Goal: Task Accomplishment & Management: Use online tool/utility

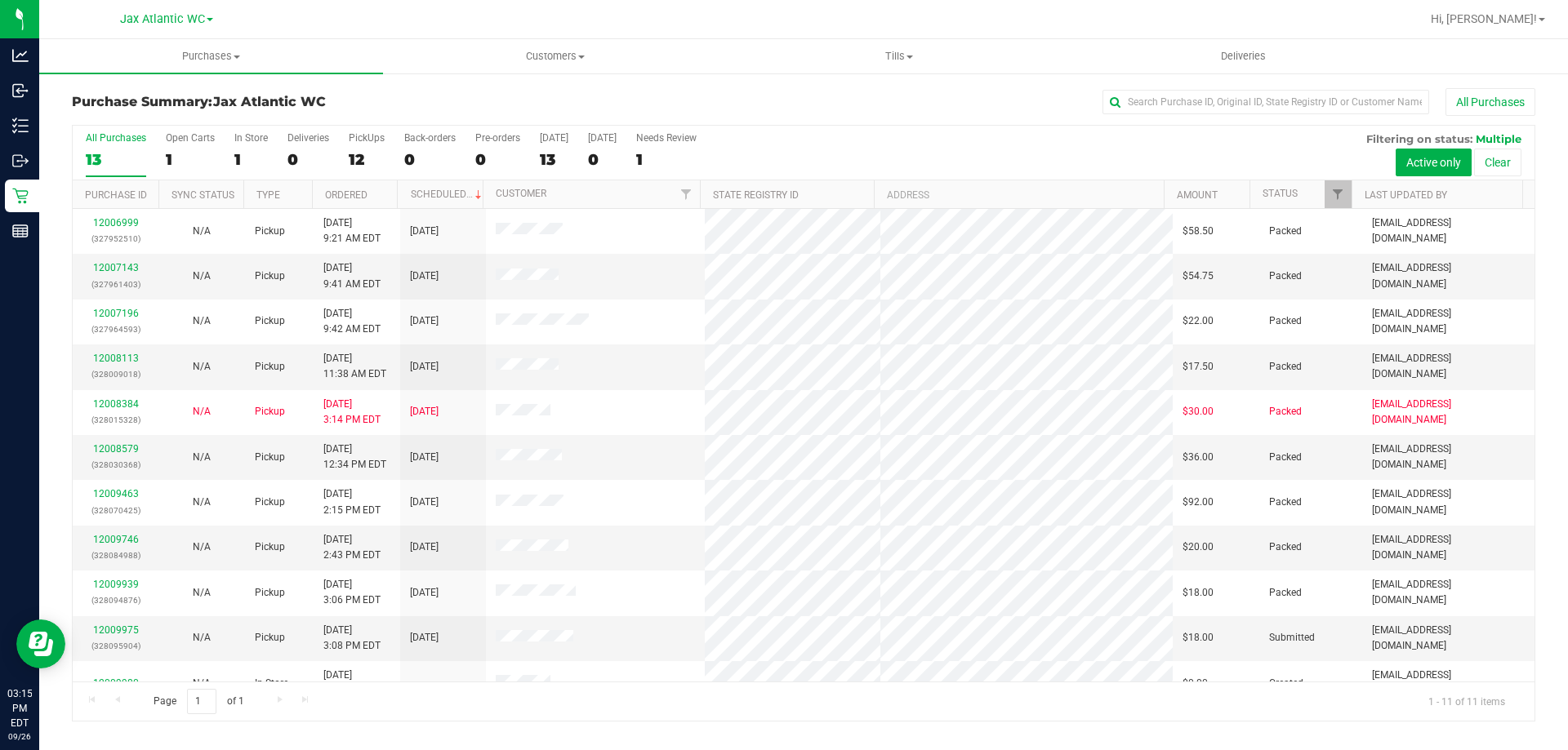
scroll to position [24, 0]
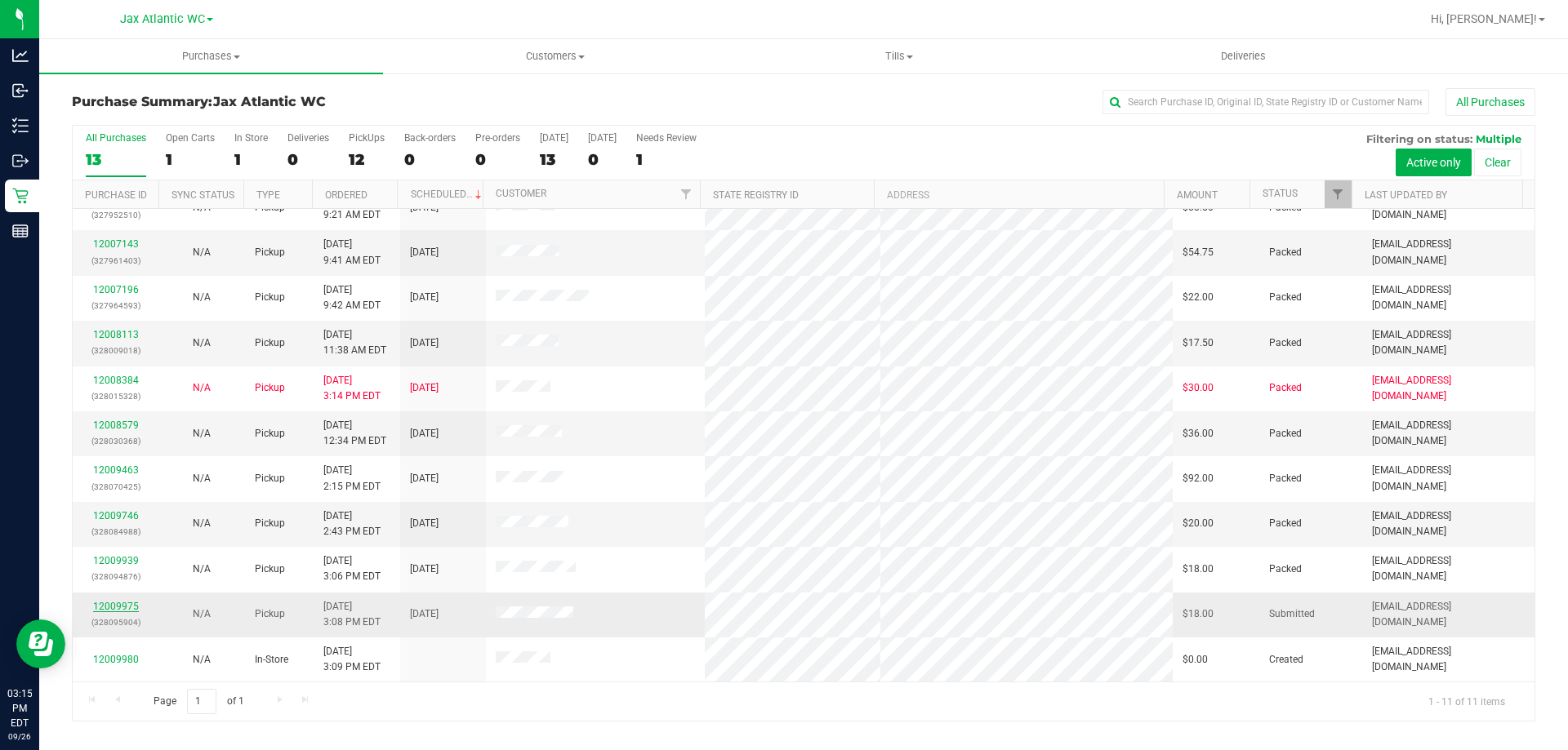
click at [124, 602] on link "12009975" at bounding box center [116, 606] width 46 height 11
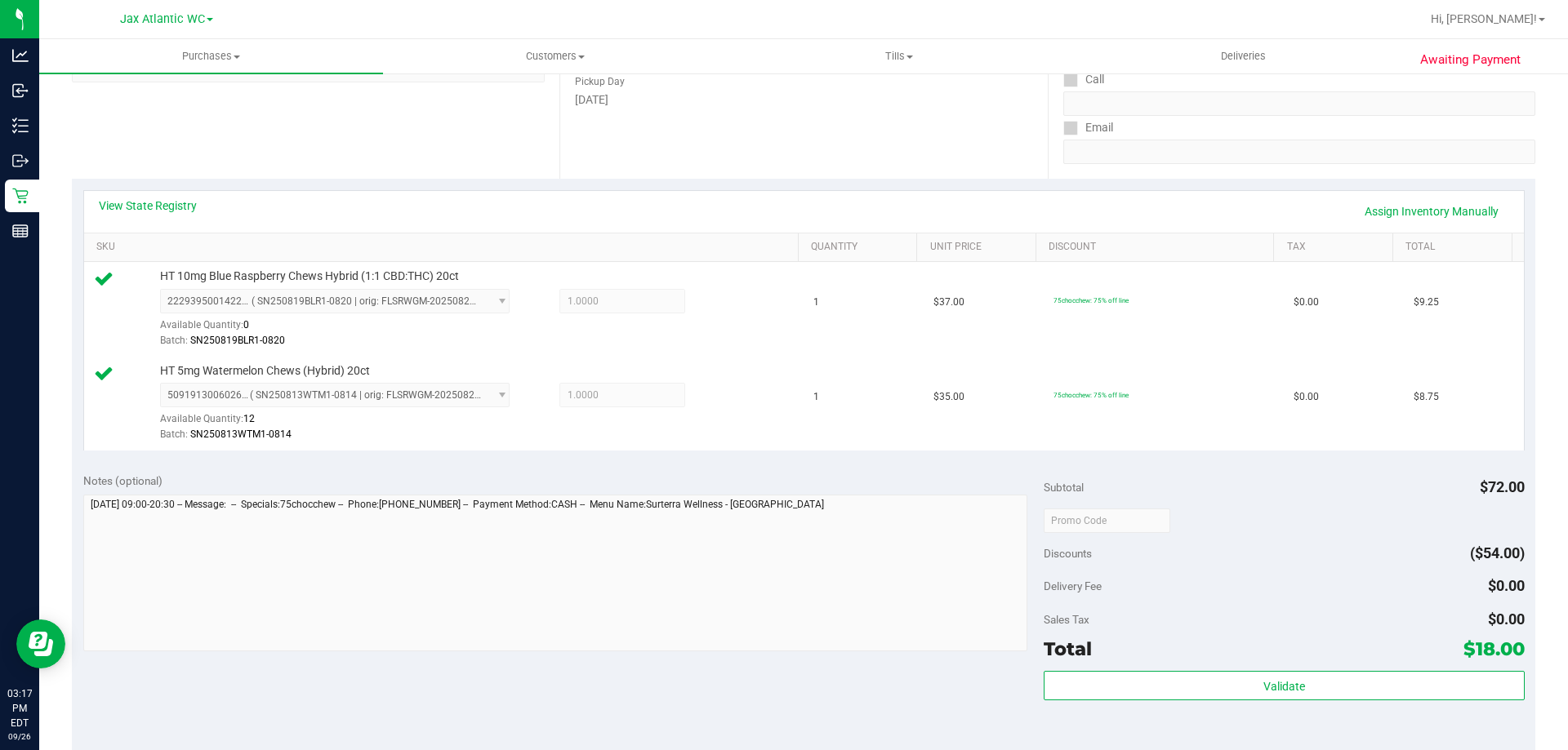
scroll to position [327, 0]
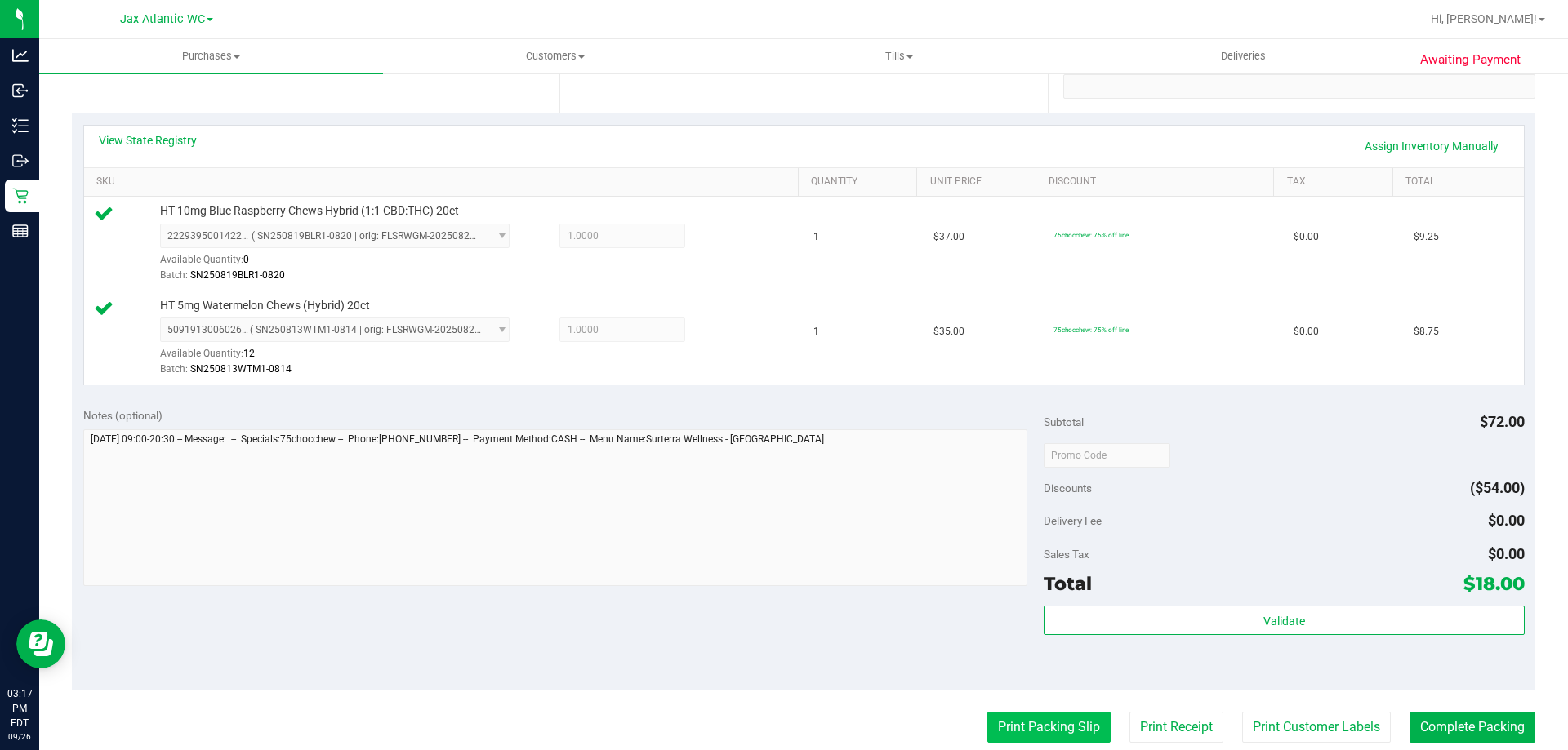
click at [1027, 715] on button "Print Packing Slip" at bounding box center [1049, 727] width 124 height 31
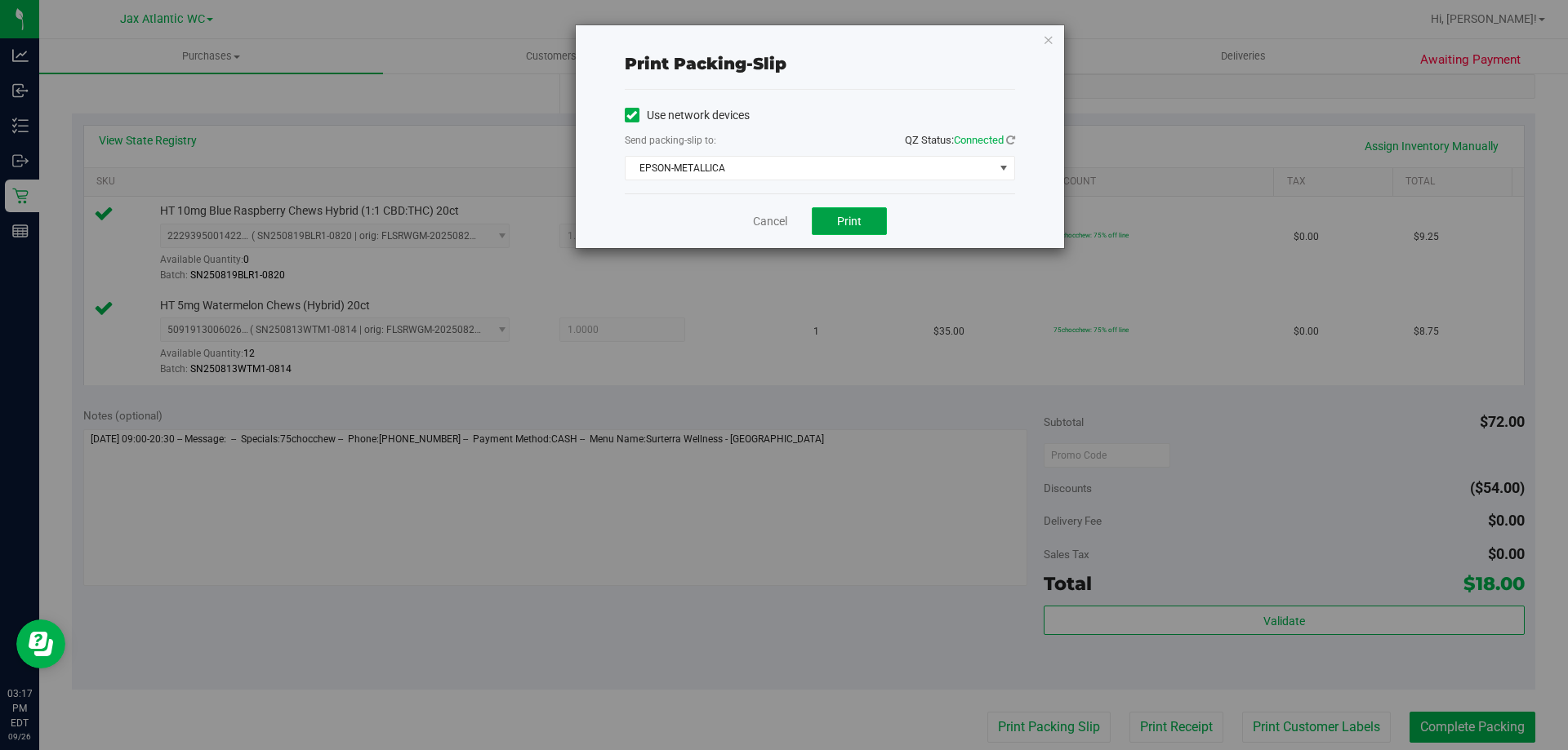
click at [832, 216] on button "Print" at bounding box center [849, 221] width 75 height 27
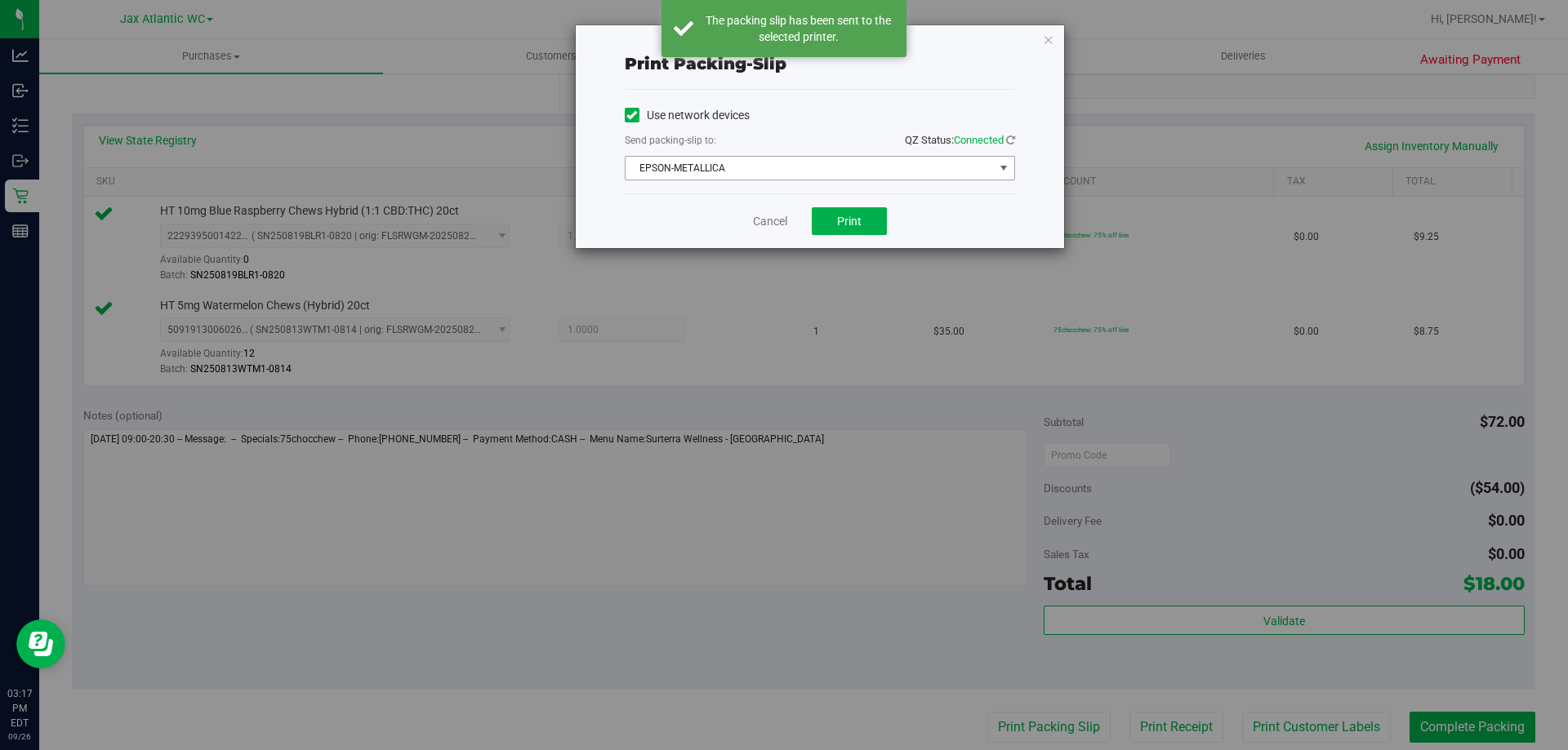
click at [779, 173] on span "EPSON-METALLICA" at bounding box center [810, 168] width 369 height 23
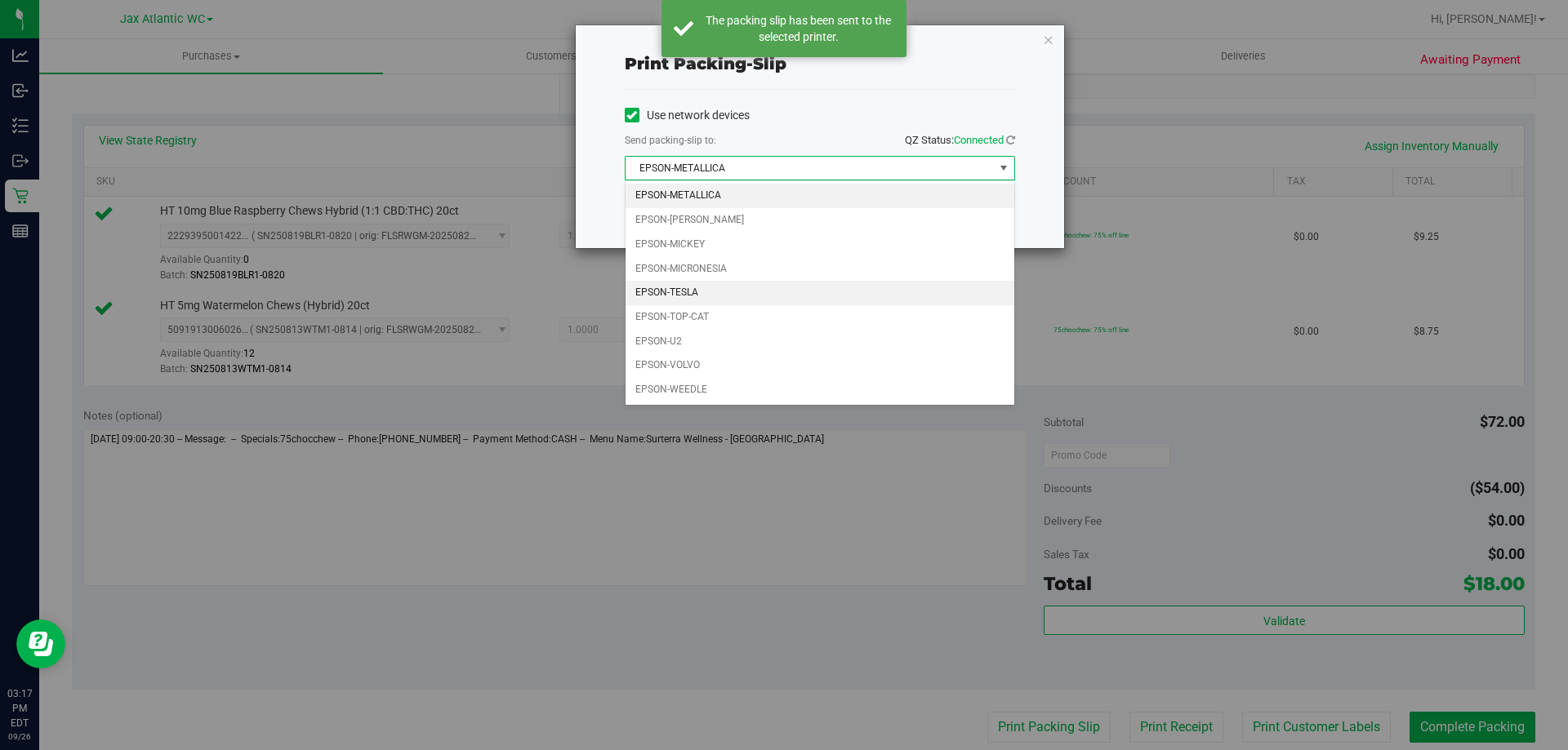
drag, startPoint x: 719, startPoint y: 293, endPoint x: 818, endPoint y: 250, distance: 107.9
click at [718, 293] on li "EPSON-TESLA" at bounding box center [820, 293] width 389 height 25
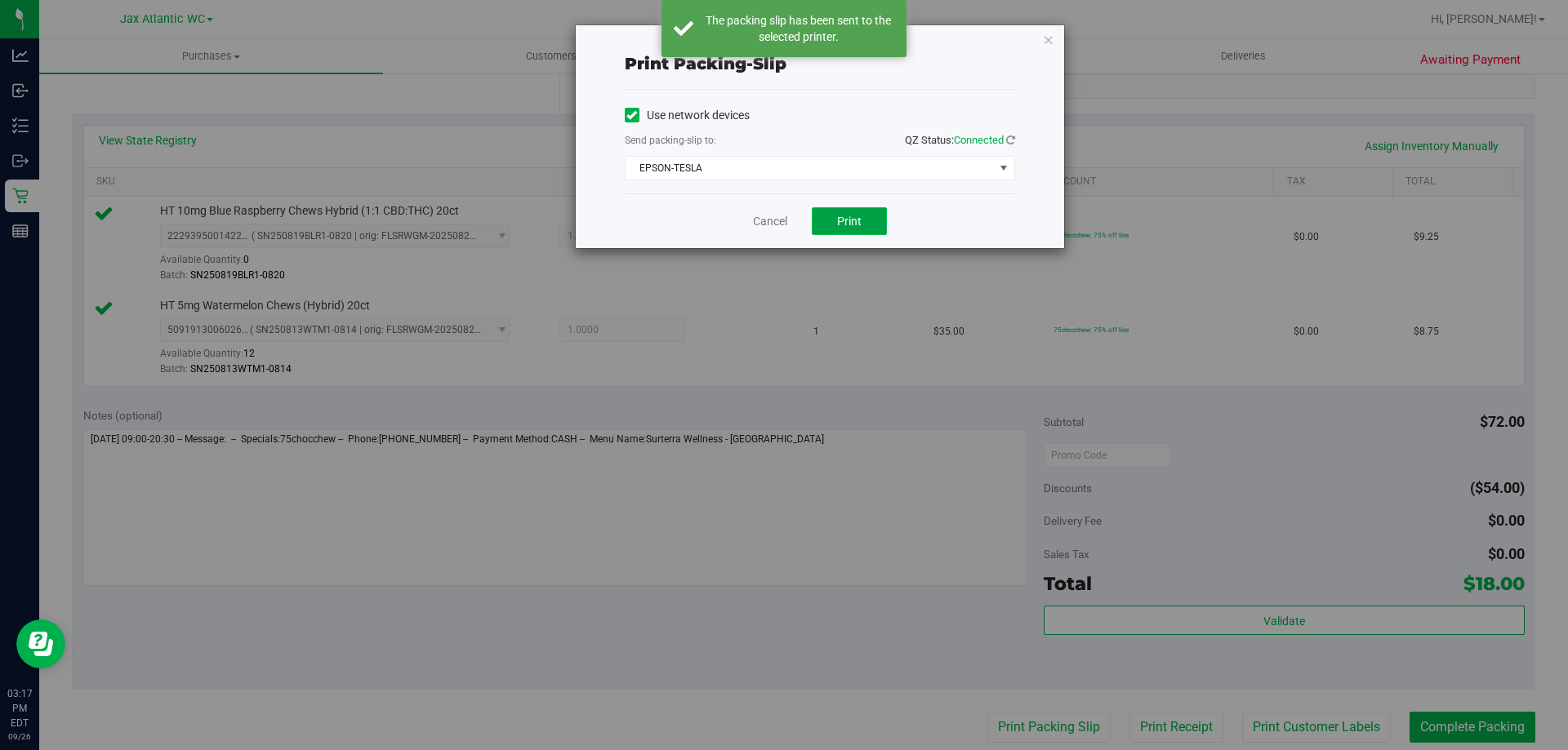
click at [869, 233] on button "Print" at bounding box center [849, 221] width 75 height 27
click at [757, 211] on div "Cancel Print" at bounding box center [820, 221] width 391 height 55
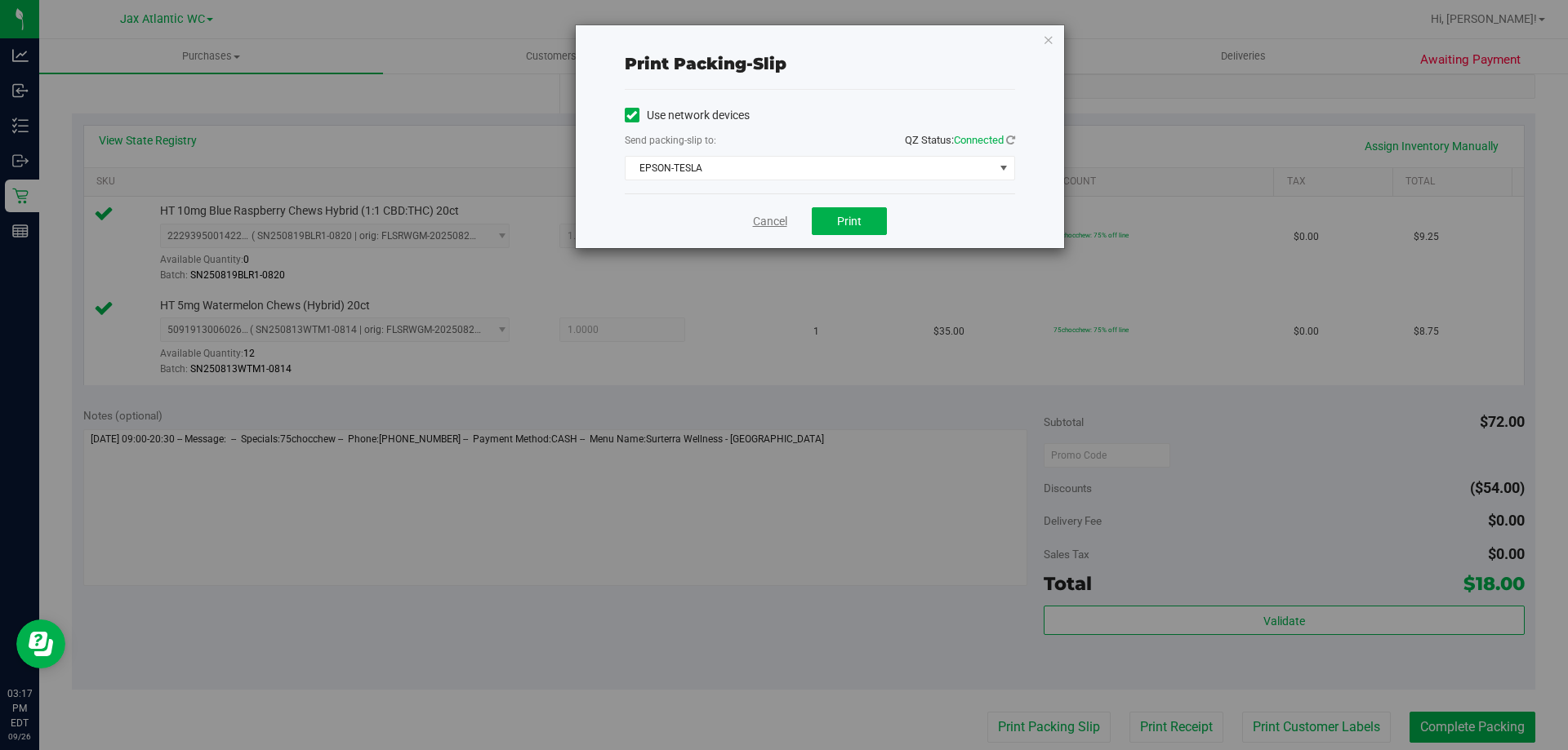
click at [765, 216] on link "Cancel" at bounding box center [770, 221] width 34 height 17
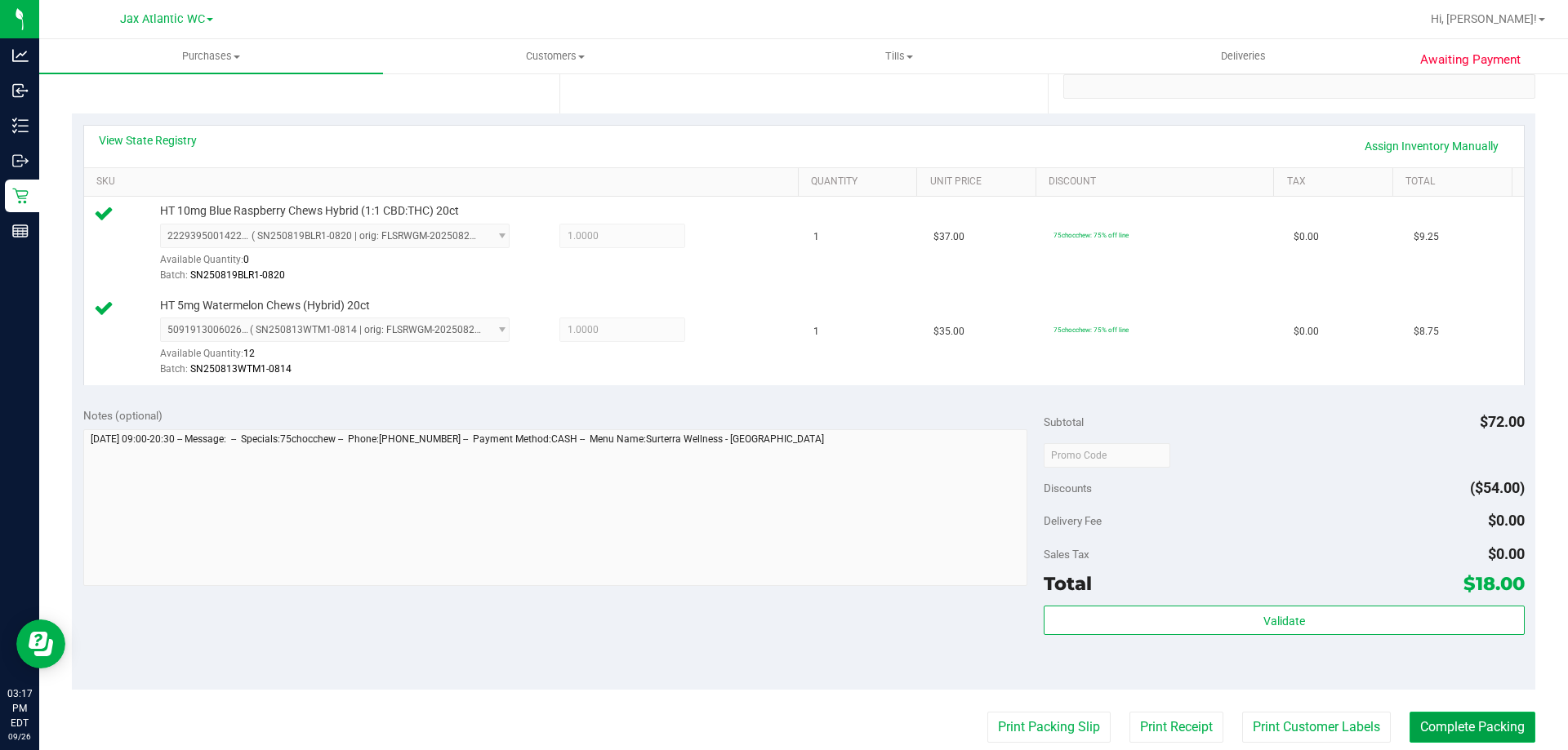
click at [1433, 721] on button "Complete Packing" at bounding box center [1473, 727] width 126 height 31
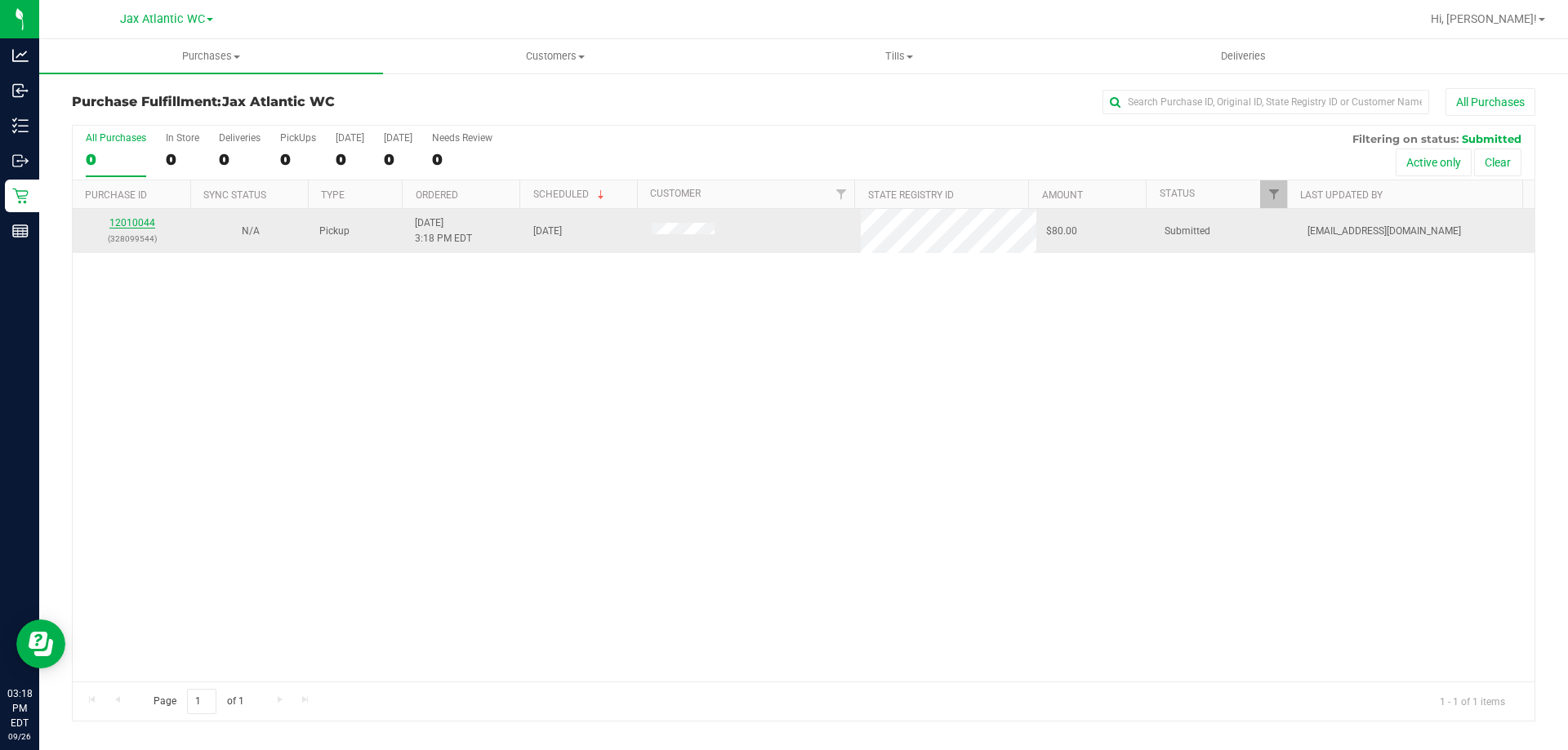
click at [140, 218] on link "12010044" at bounding box center [133, 223] width 46 height 11
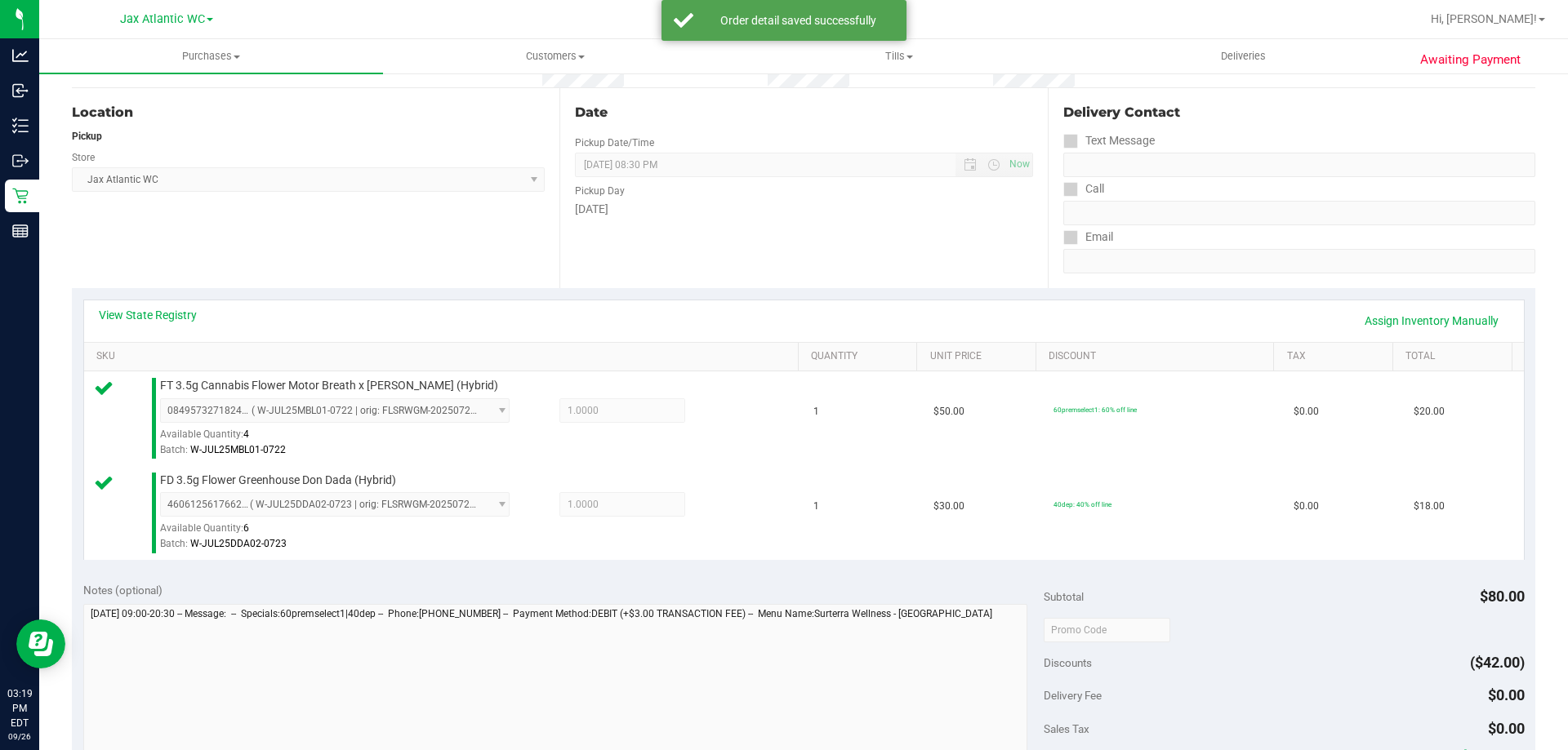
scroll to position [327, 0]
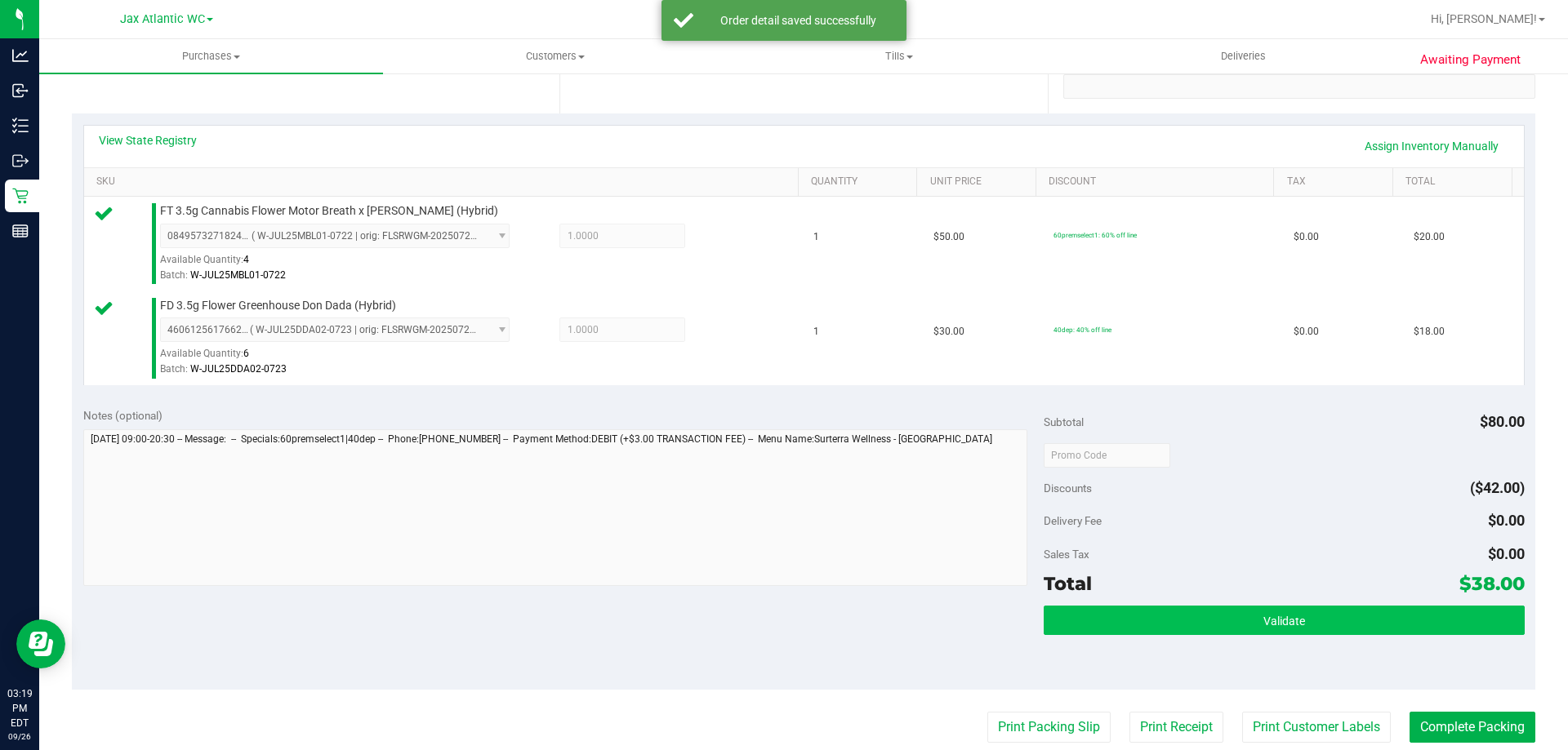
drag, startPoint x: 1145, startPoint y: 602, endPoint x: 1155, endPoint y: 606, distance: 10.8
click at [1146, 601] on div "Subtotal $80.00 Discounts ($42.00) Delivery Fee $0.00 Sales Tax $0.00 Total $38…" at bounding box center [1283, 543] width 480 height 272
click at [1160, 606] on button "Validate" at bounding box center [1283, 620] width 480 height 29
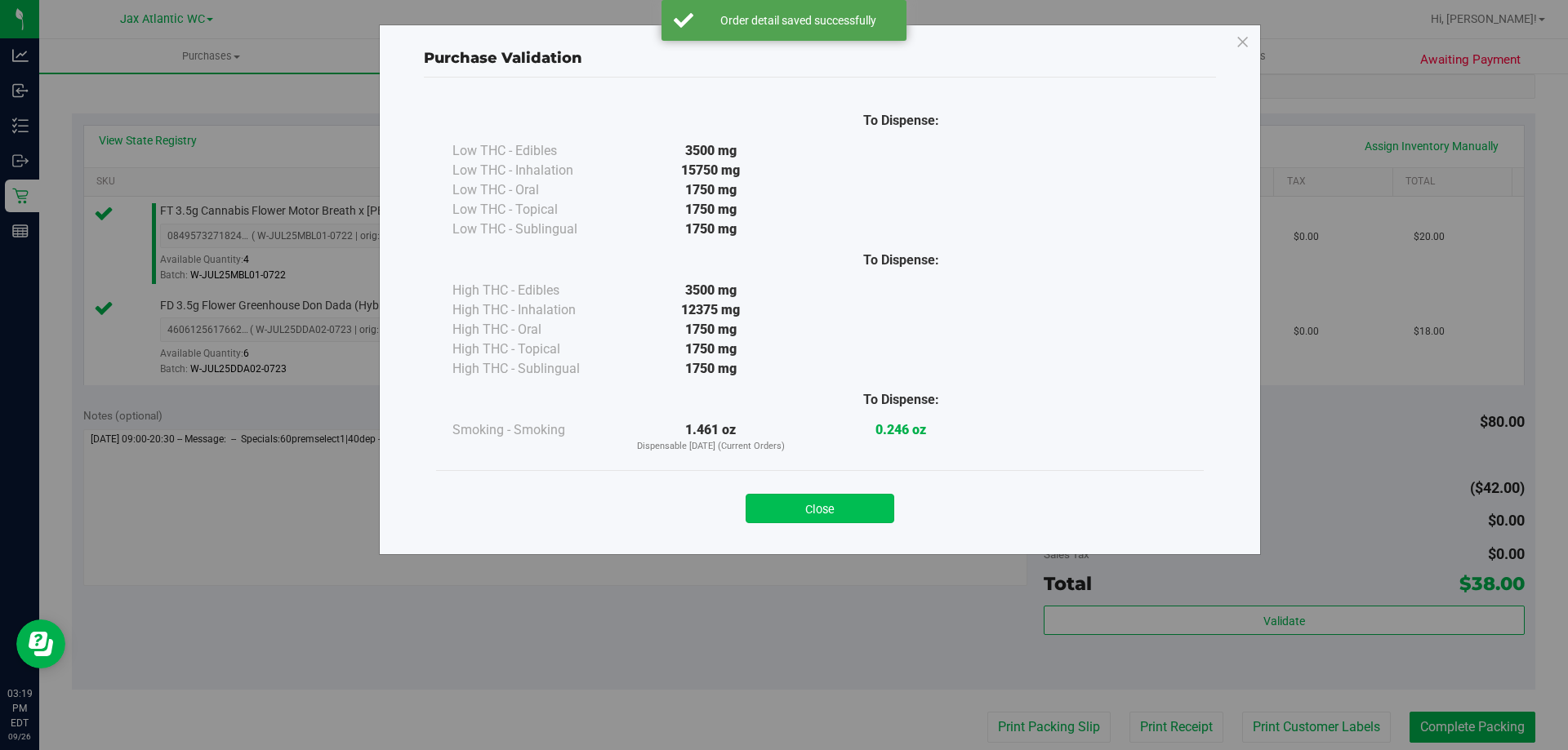
click at [781, 492] on div "Close" at bounding box center [819, 504] width 743 height 41
click at [798, 504] on button "Close" at bounding box center [820, 508] width 148 height 29
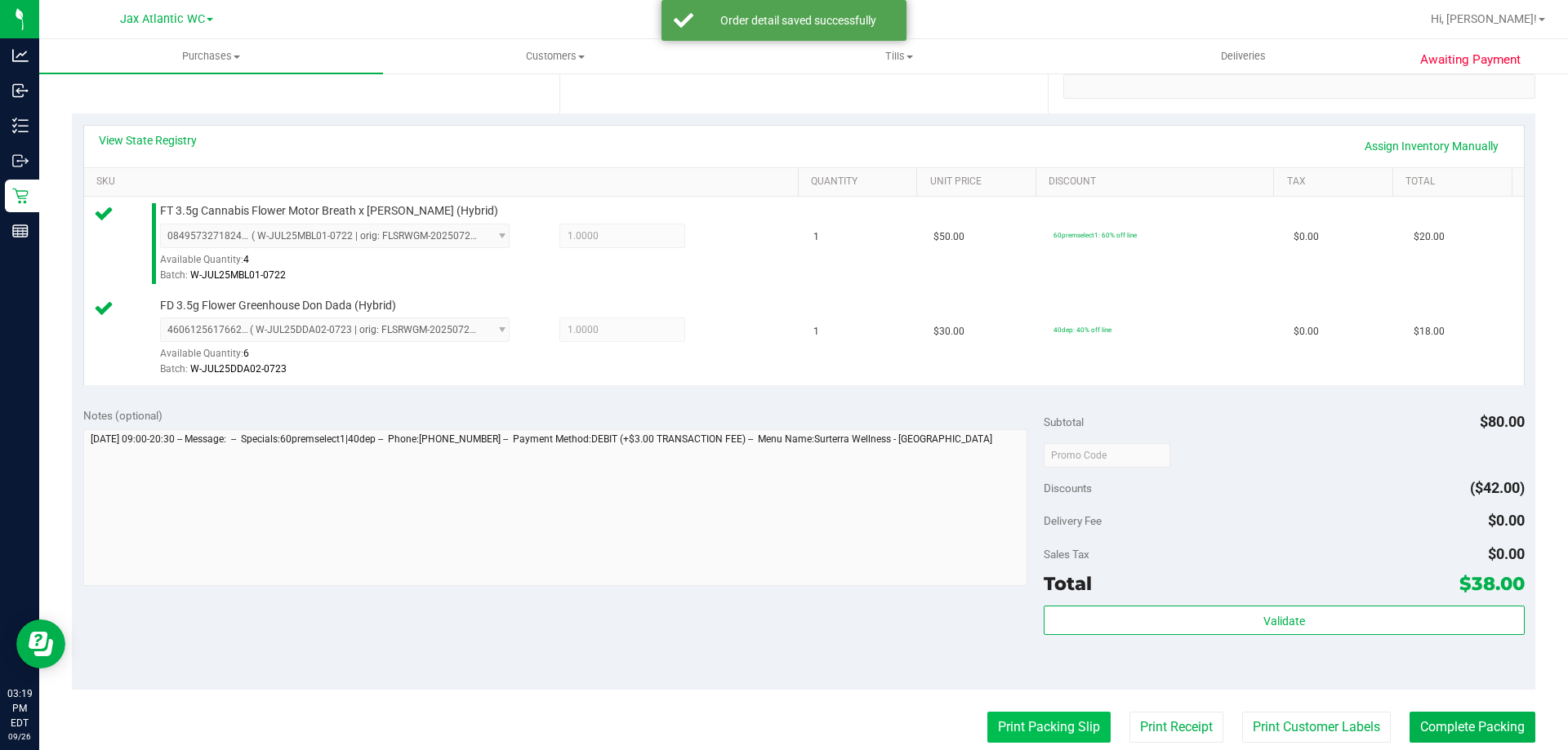
click at [995, 716] on button "Print Packing Slip" at bounding box center [1049, 727] width 124 height 31
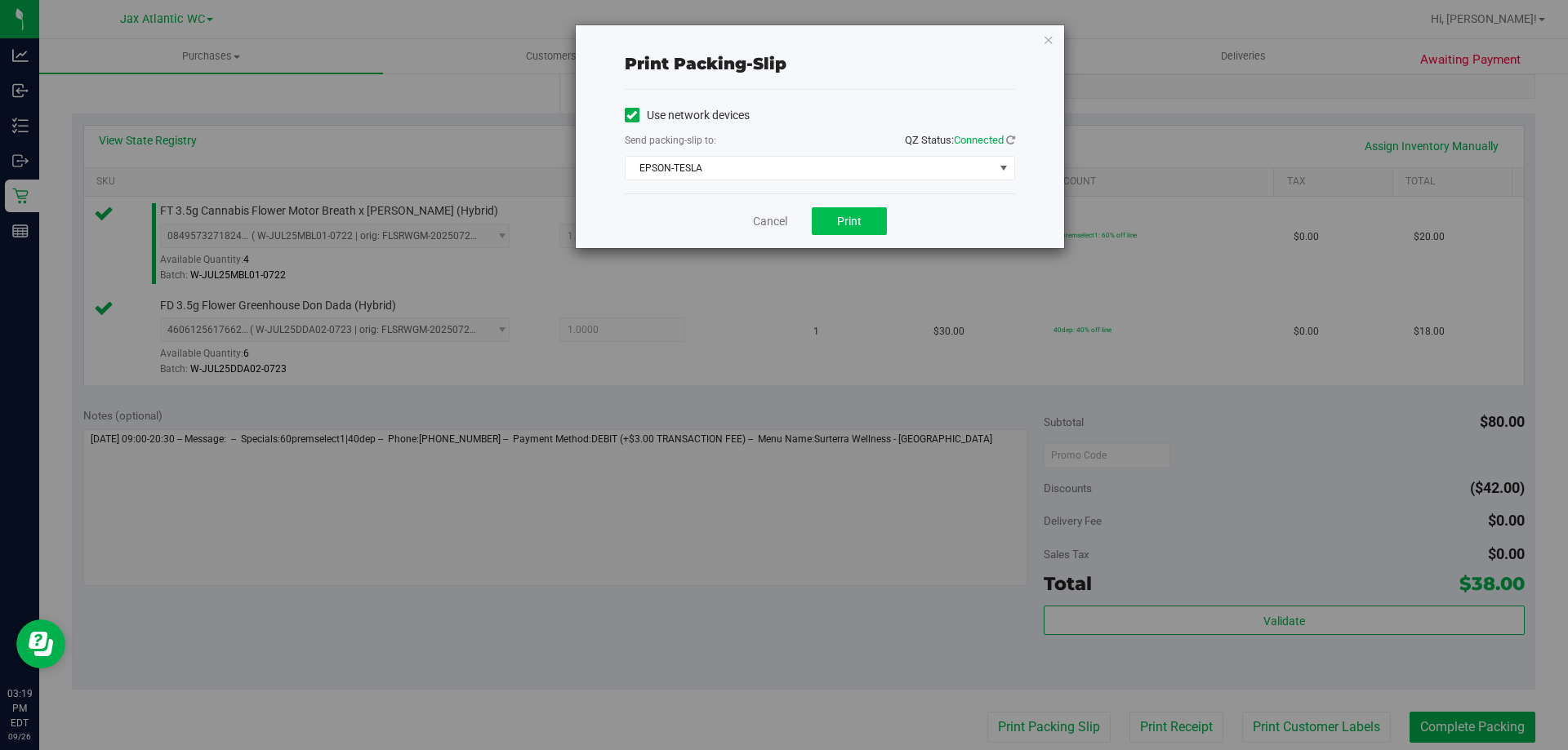
click at [826, 231] on div "Cancel Print" at bounding box center [820, 221] width 391 height 55
click at [828, 221] on button "Print" at bounding box center [849, 221] width 75 height 27
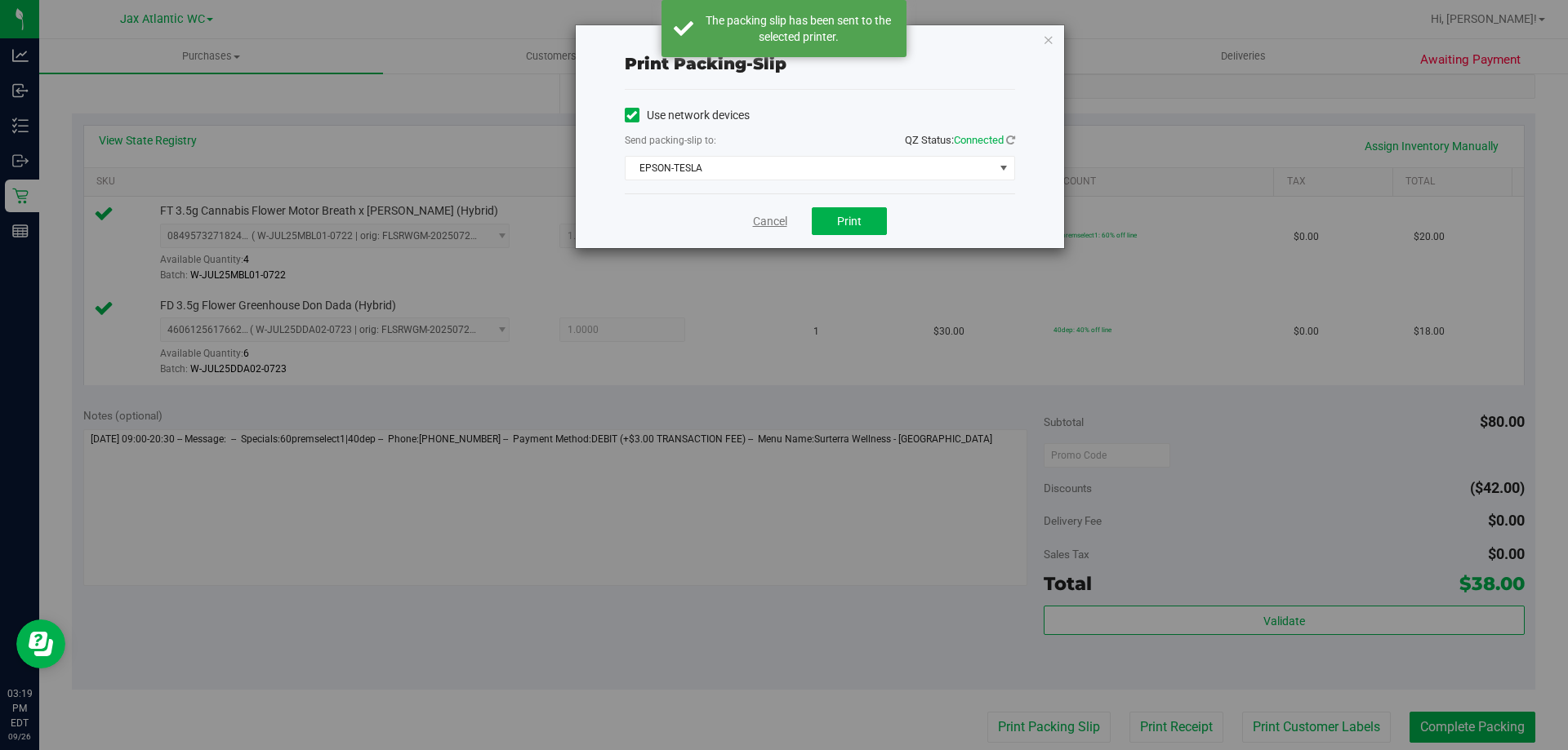
click at [765, 223] on link "Cancel" at bounding box center [770, 221] width 34 height 17
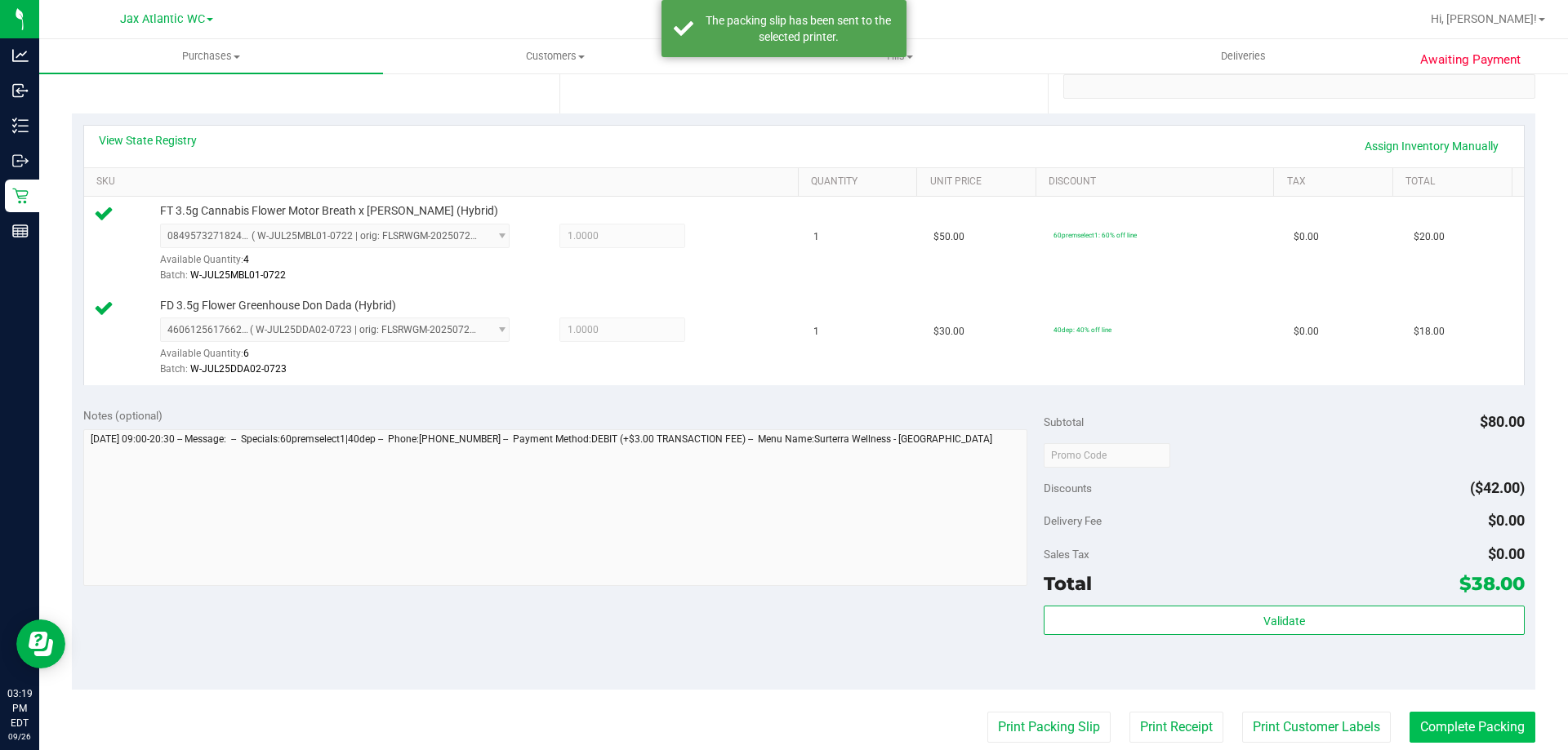
click at [1485, 714] on purchase-details "Back Edit Purchase Cancel Purchase View Profile # 12010044 BioTrack ID: - Submi…" at bounding box center [803, 415] width 1464 height 1308
click at [1483, 714] on button "Complete Packing" at bounding box center [1473, 727] width 126 height 31
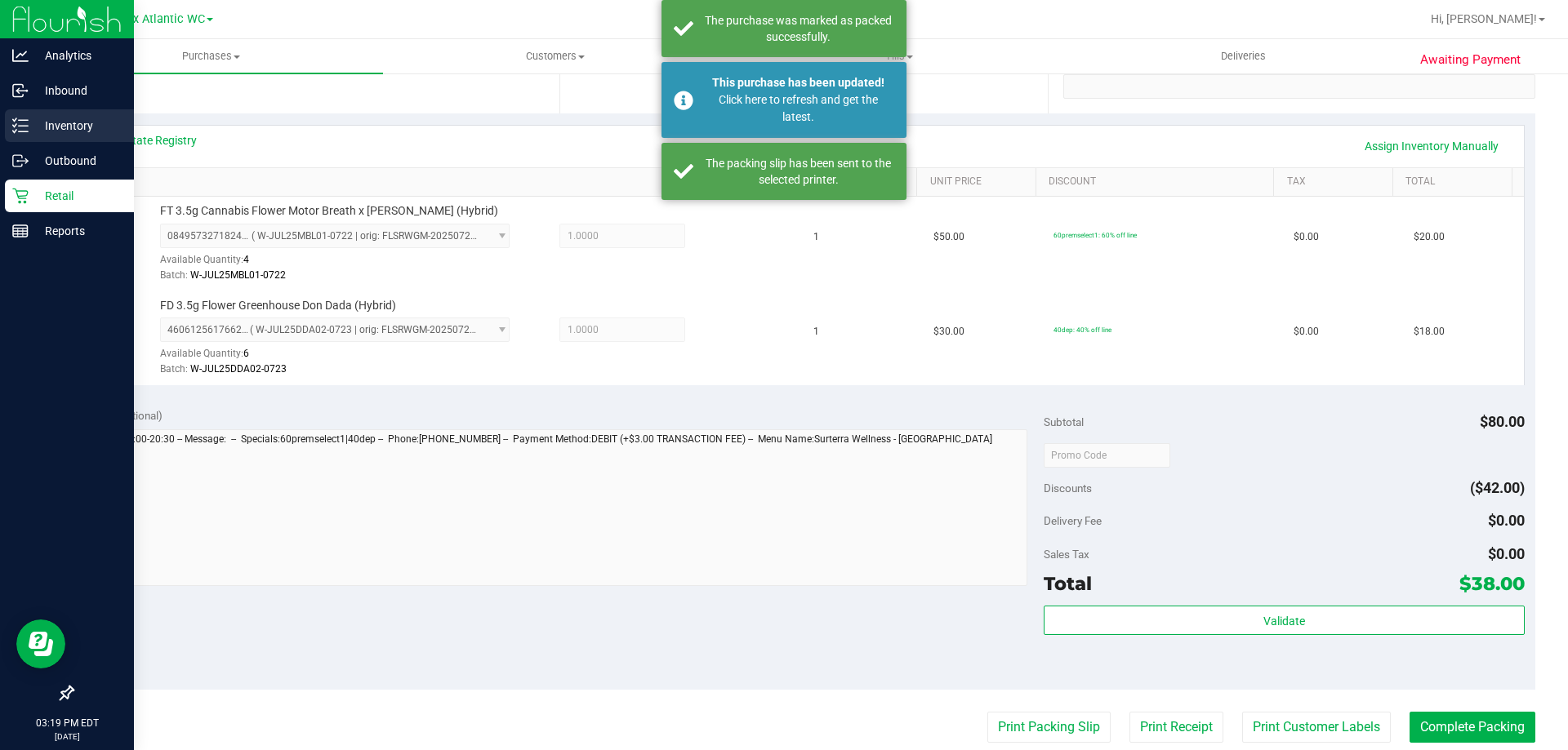
click at [48, 122] on p "Inventory" at bounding box center [77, 125] width 98 height 19
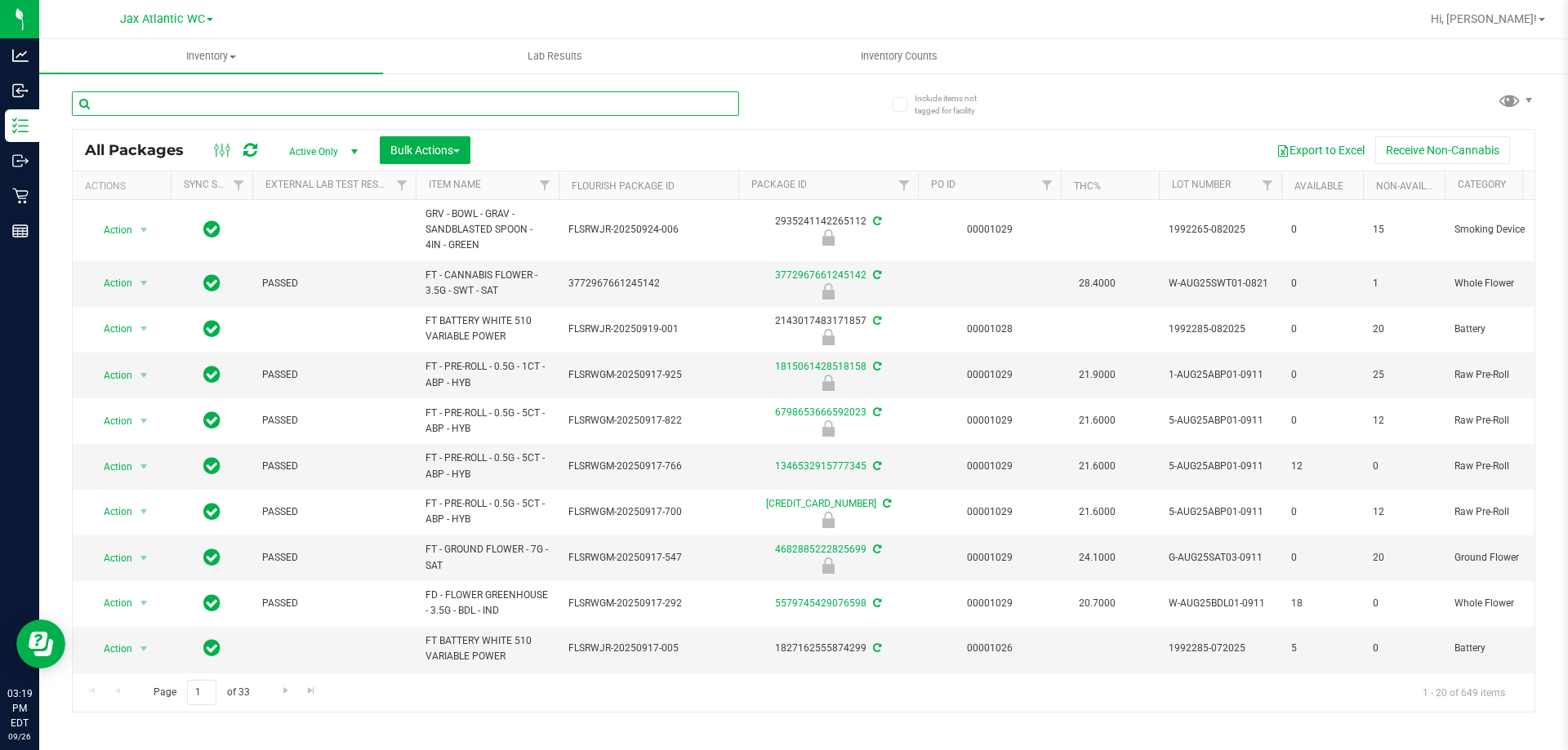
click at [314, 107] on input "text" at bounding box center [405, 103] width 667 height 25
type input "mfu"
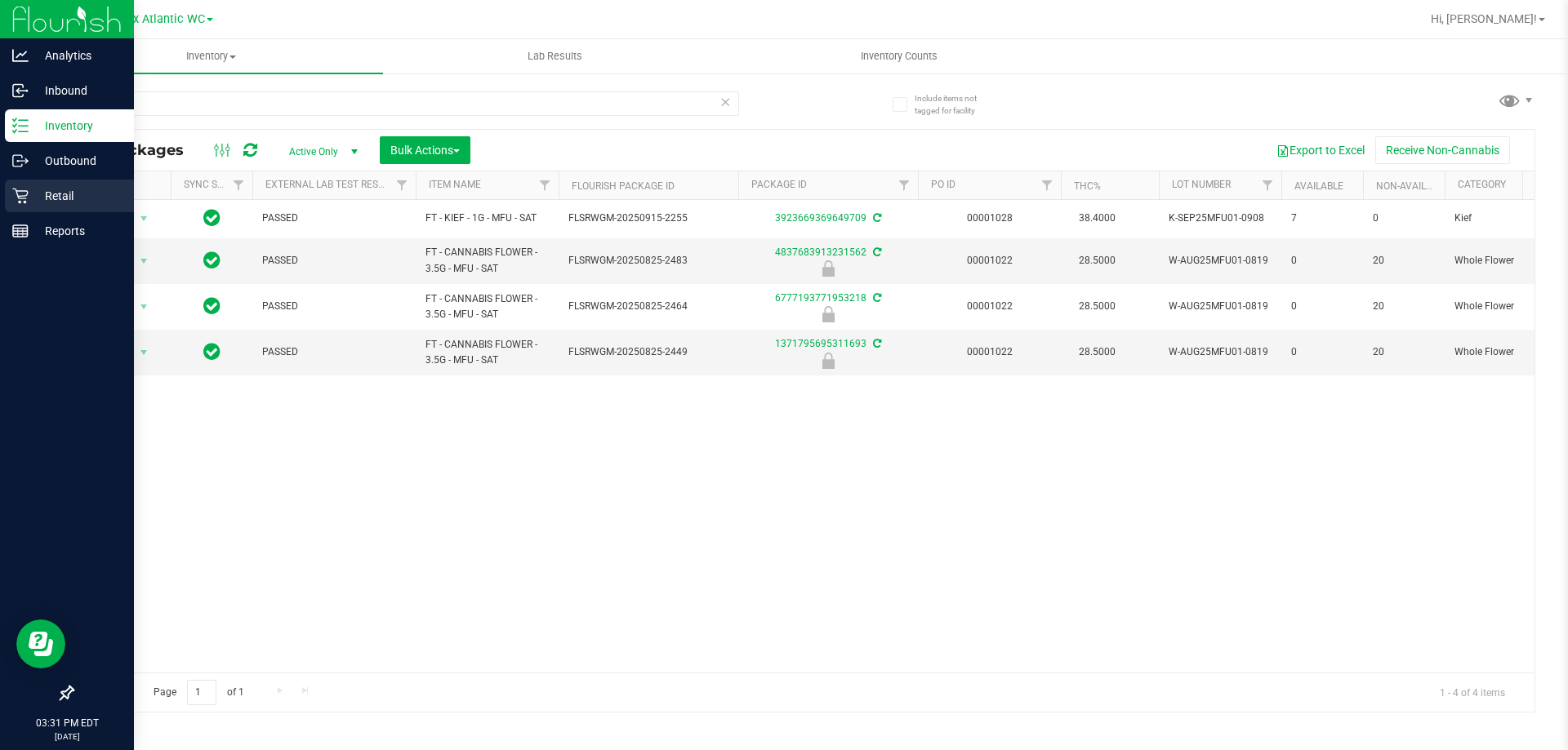
click at [32, 187] on p "Retail" at bounding box center [77, 196] width 98 height 19
